Goal: Task Accomplishment & Management: Use online tool/utility

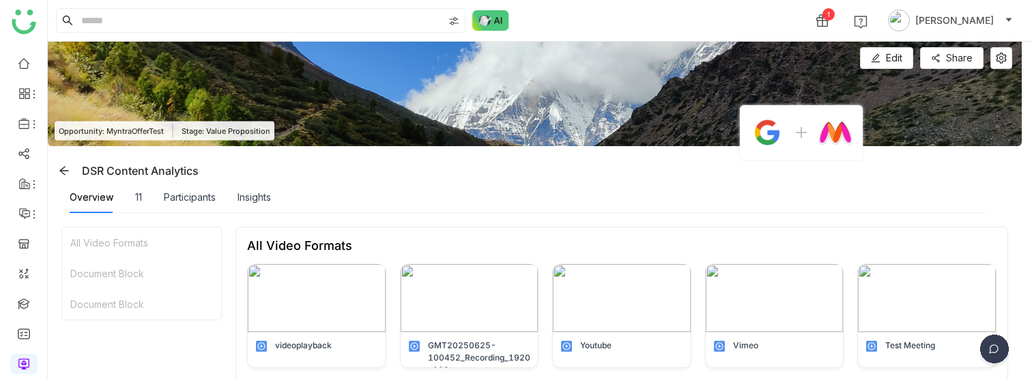
click at [989, 348] on img at bounding box center [995, 352] width 34 height 34
click at [936, 270] on img at bounding box center [942, 252] width 123 height 41
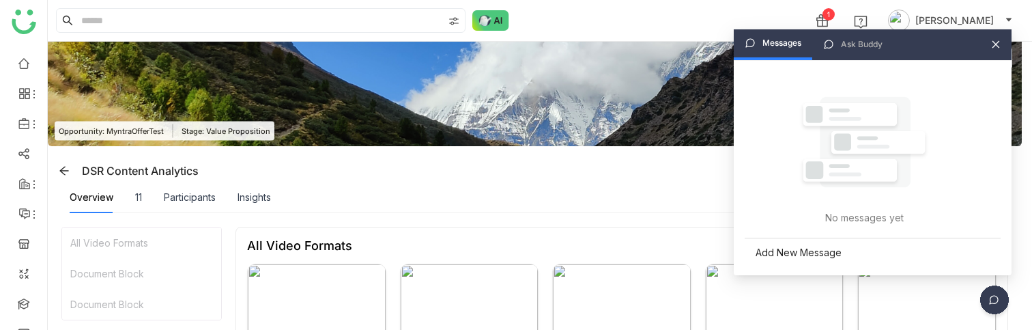
click at [998, 40] on icon at bounding box center [996, 45] width 10 height 10
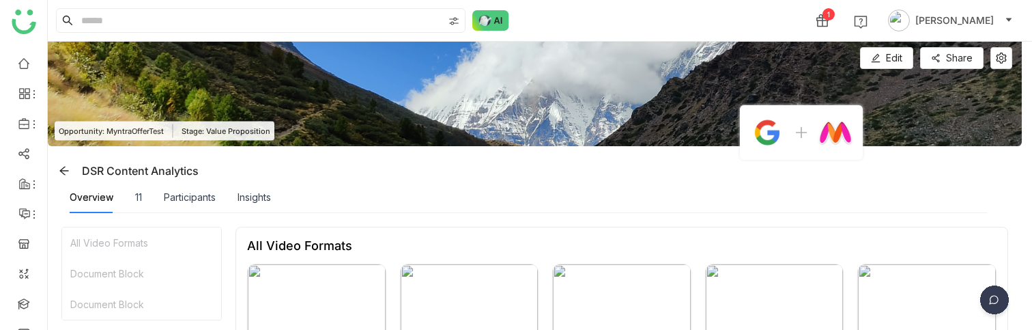
click at [998, 295] on img at bounding box center [995, 302] width 34 height 34
click at [944, 206] on img at bounding box center [942, 203] width 123 height 41
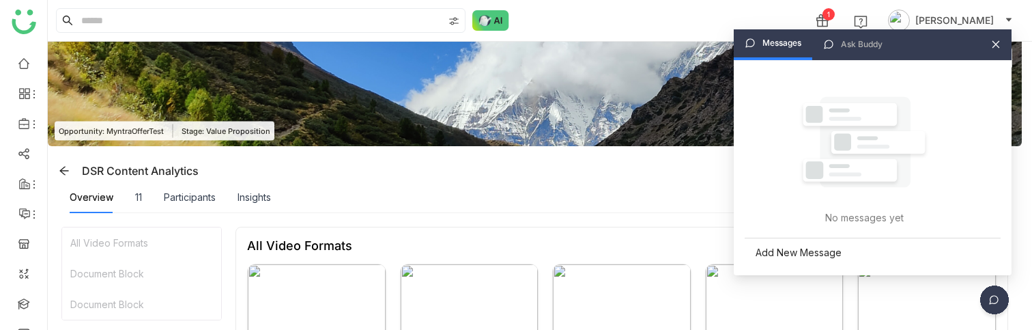
click at [996, 44] on icon at bounding box center [997, 45] width 8 height 8
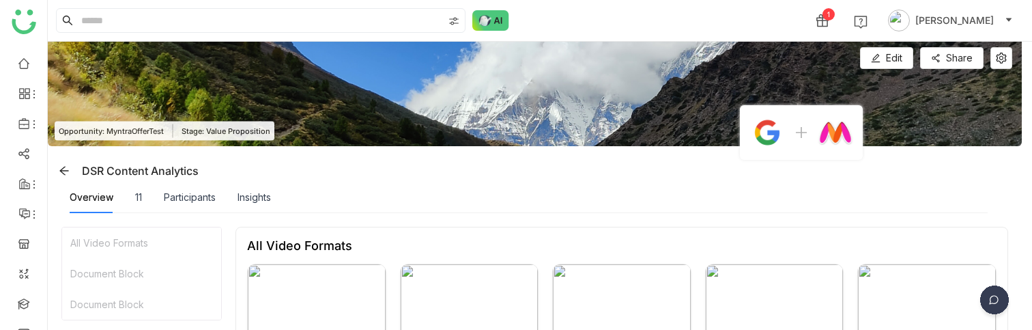
click at [993, 296] on img at bounding box center [995, 302] width 34 height 34
click at [893, 252] on img at bounding box center [942, 255] width 123 height 41
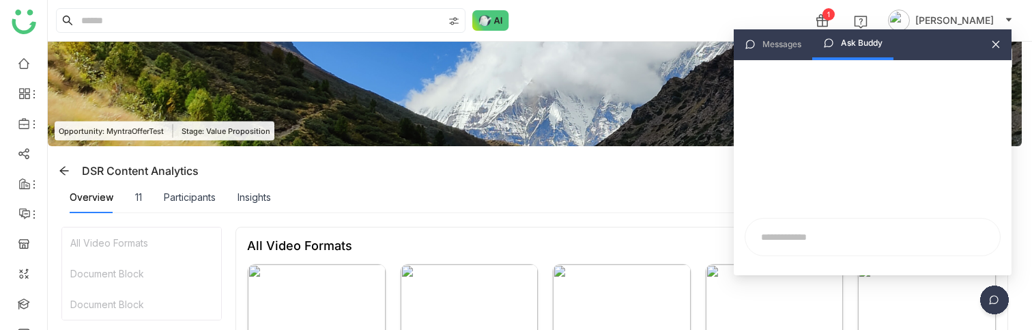
click at [999, 44] on icon at bounding box center [996, 45] width 10 height 10
